Goal: Use online tool/utility

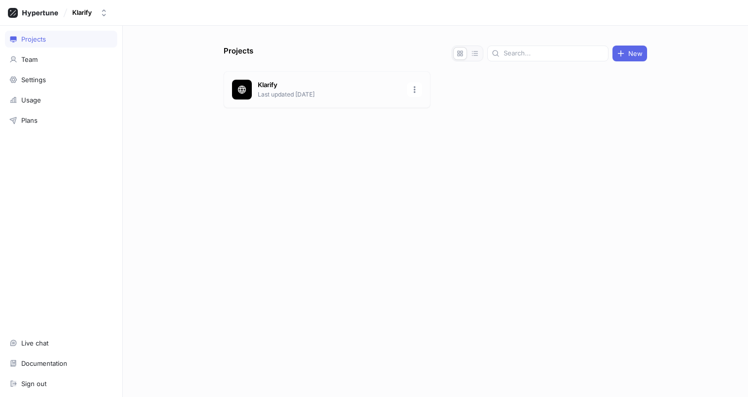
click at [284, 83] on p "Klarify" at bounding box center [329, 85] width 143 height 10
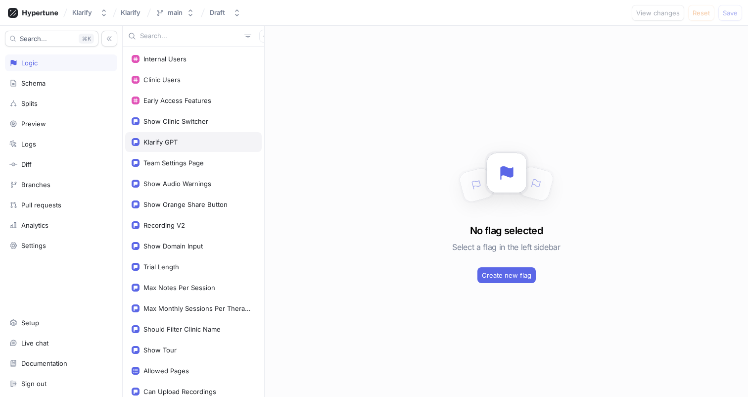
click at [194, 137] on div "Klarify GPT" at bounding box center [193, 142] width 137 height 20
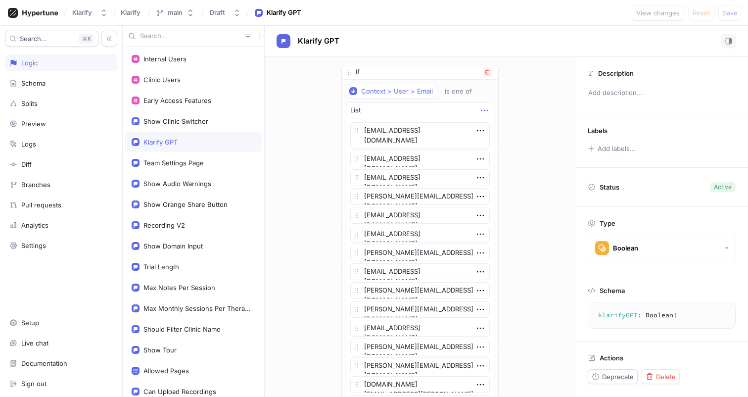
click at [483, 110] on icon "button" at bounding box center [483, 110] width 7 height 1
type textarea "x"
